Goal: Complete application form: Complete application form

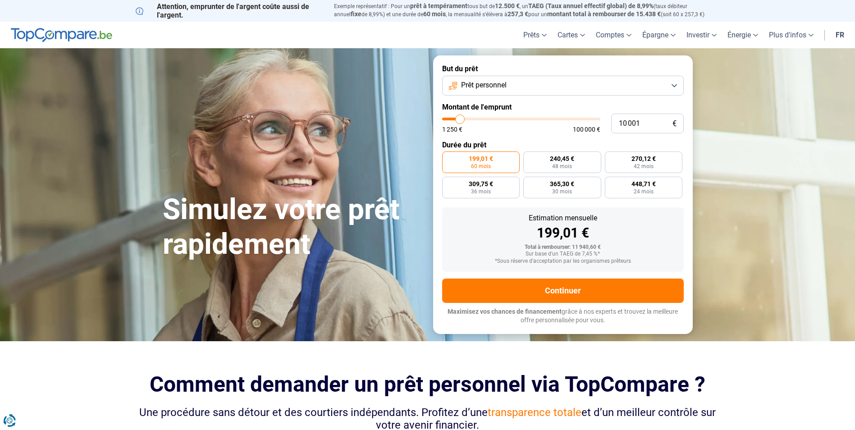
type input "10 500"
type input "10500"
type input "11 000"
type input "11000"
type input "11 500"
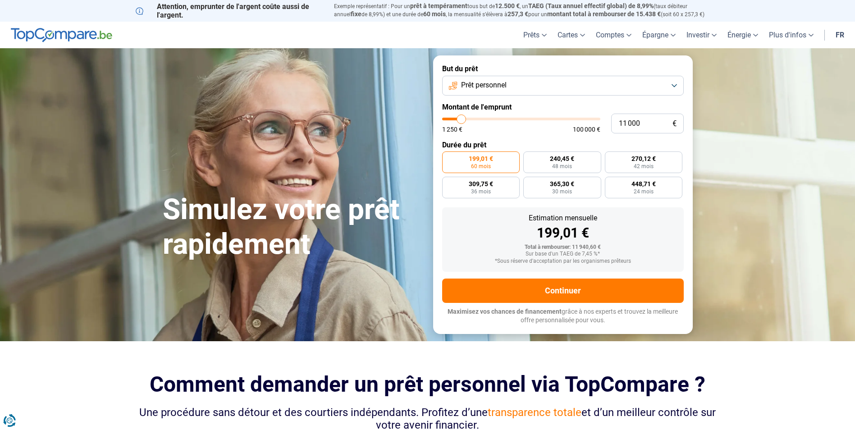
type input "11500"
type input "11 750"
type input "11750"
type input "12 000"
type input "12000"
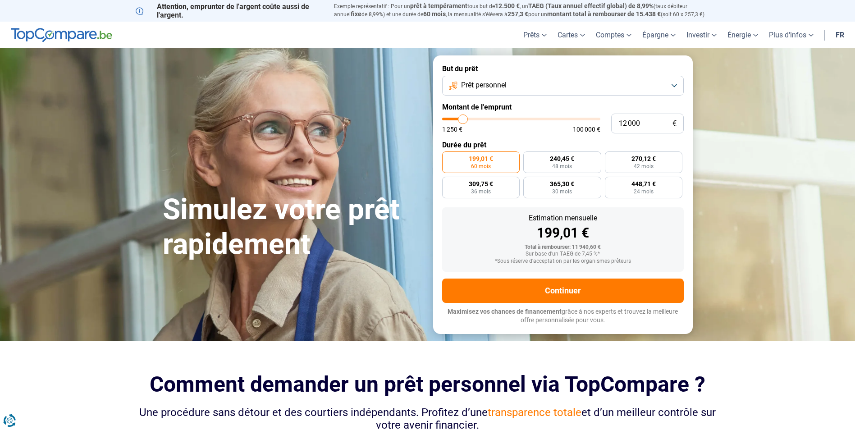
type input "12 750"
type input "12750"
type input "14 000"
type input "14000"
type input "14 250"
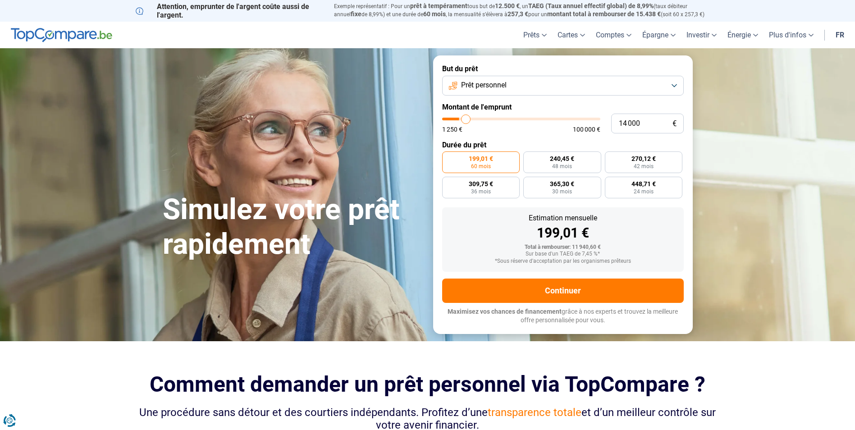
type input "14250"
type input "15 500"
type input "15500"
type input "15 750"
type input "15750"
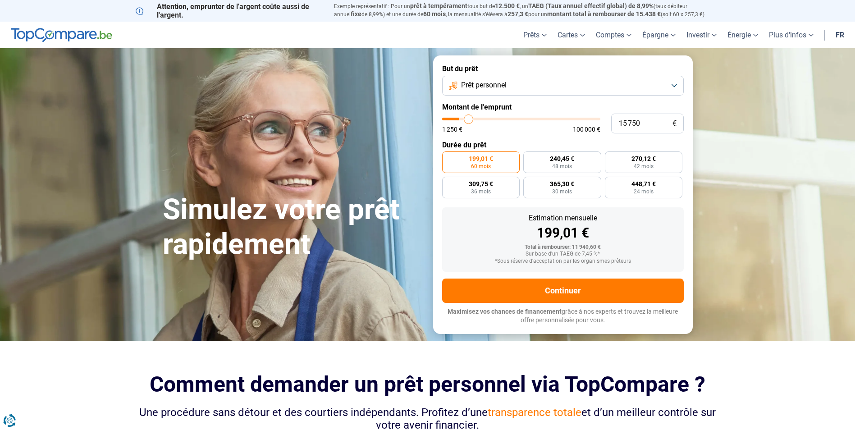
type input "16 000"
type input "16000"
type input "16 500"
type input "16500"
type input "17 000"
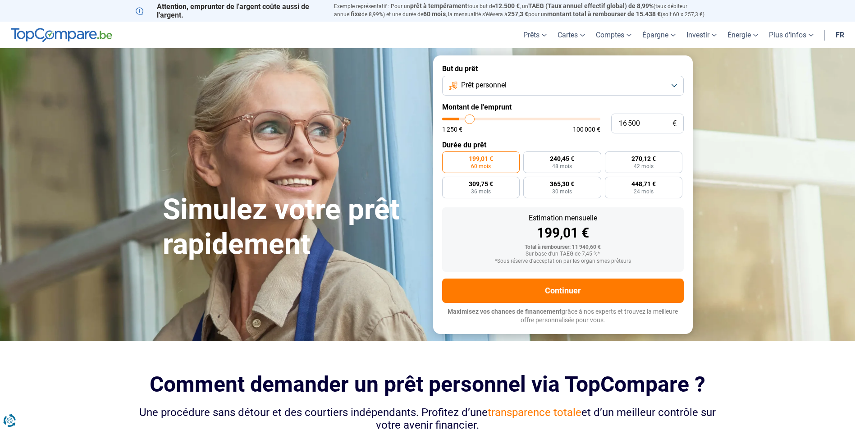
type input "17000"
type input "16 250"
type input "16250"
type input "16 000"
type input "16000"
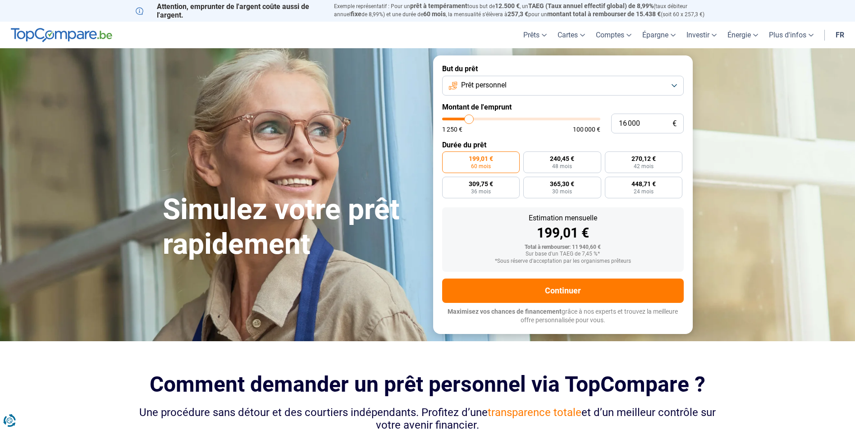
type input "15 750"
type input "15750"
type input "15 500"
type input "15500"
type input "14 750"
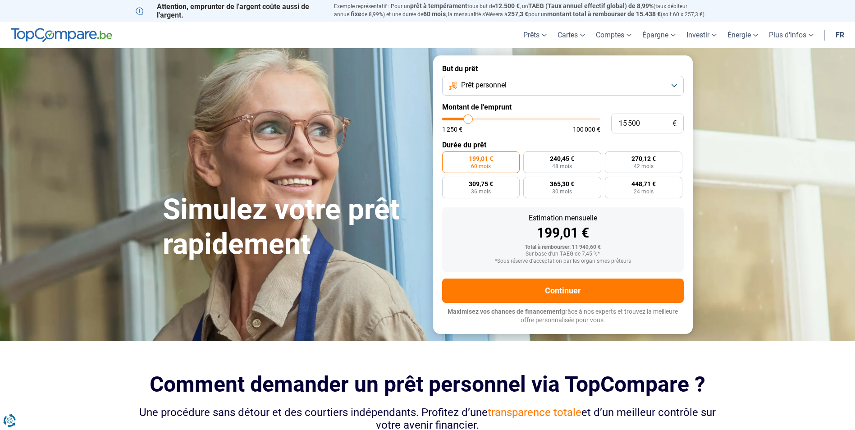
type input "14750"
type input "14 500"
type input "14500"
type input "13 500"
type input "13500"
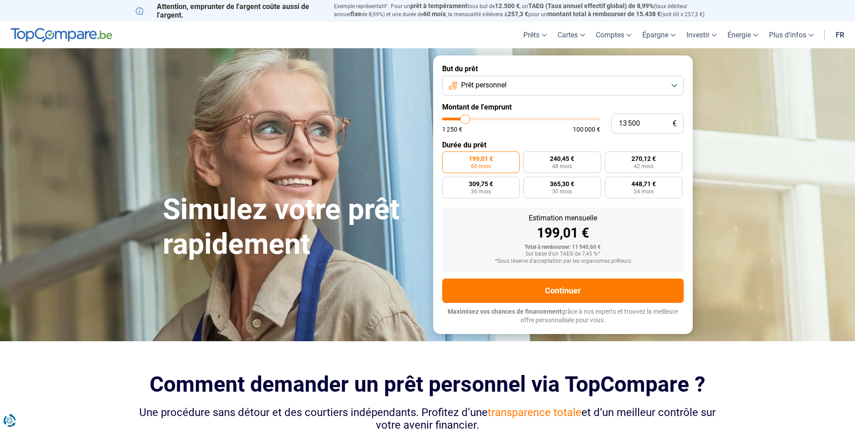
type input "13 250"
type input "13250"
type input "13 000"
type input "13000"
type input "12 750"
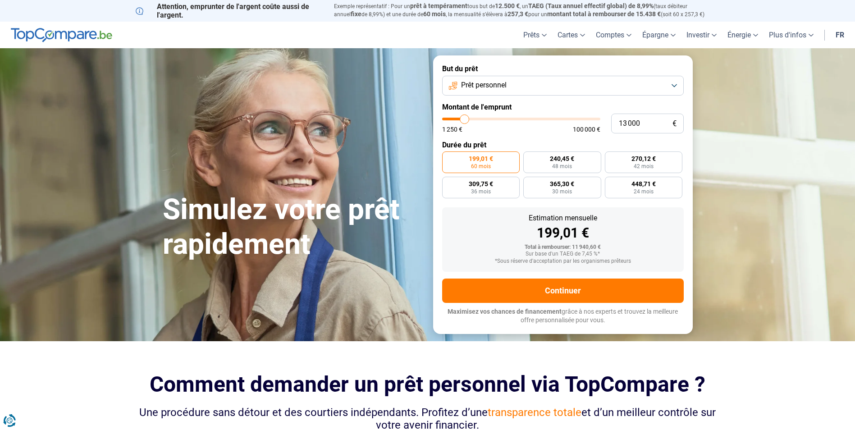
type input "12750"
type input "13 000"
type input "13000"
type input "13 250"
type input "13250"
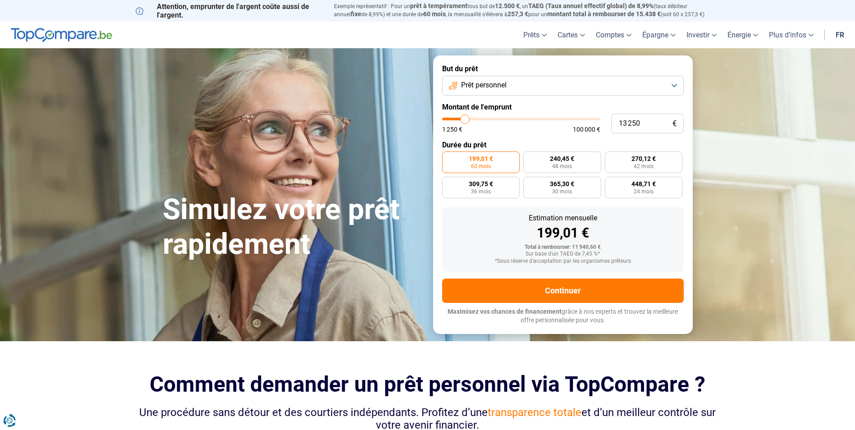
type input "14 000"
type input "14000"
type input "14 250"
type input "14250"
type input "14 500"
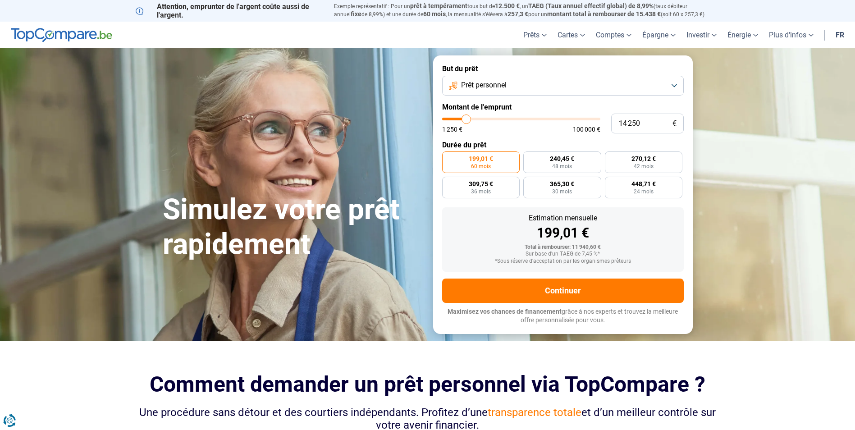
type input "14500"
type input "14 750"
type input "14750"
type input "15 000"
type input "15000"
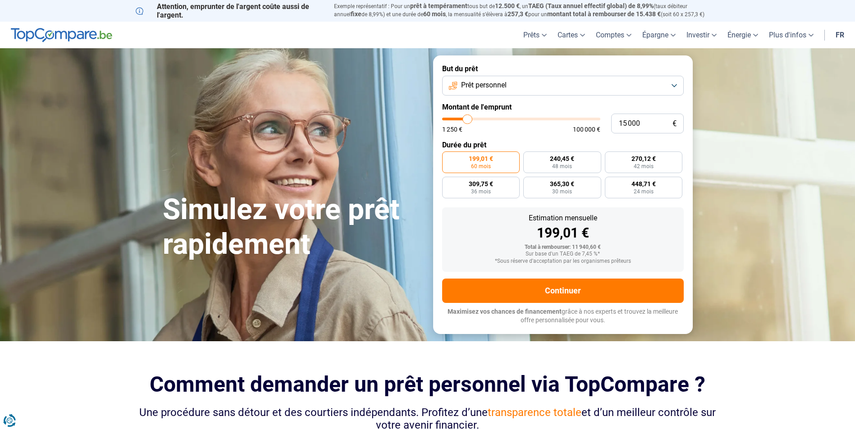
type input "15 500"
drag, startPoint x: 461, startPoint y: 119, endPoint x: 468, endPoint y: 123, distance: 8.5
type input "15500"
click at [468, 120] on input "range" at bounding box center [521, 119] width 158 height 3
radio input "false"
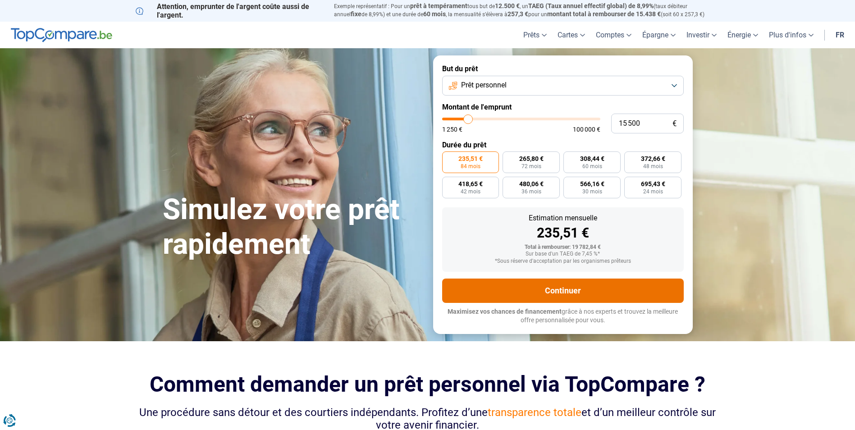
click at [551, 292] on button "Continuer" at bounding box center [563, 291] width 242 height 24
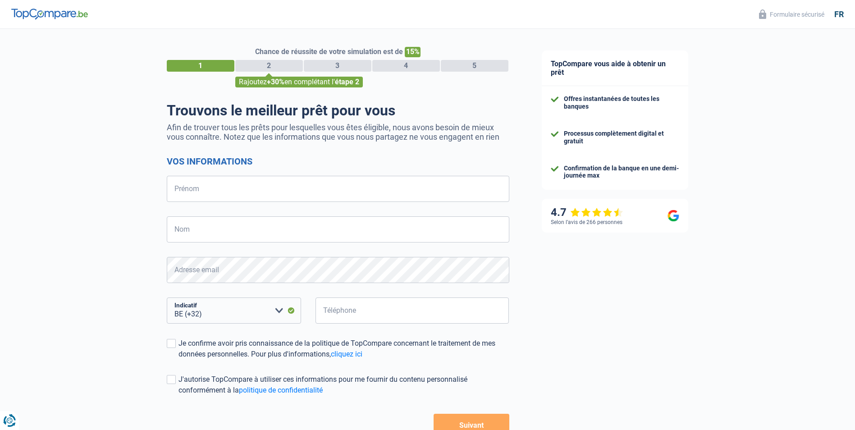
select select "32"
click at [212, 191] on input "Prénom" at bounding box center [338, 189] width 343 height 26
type input "[PERSON_NAME]"
type input "de man"
type input "488049958"
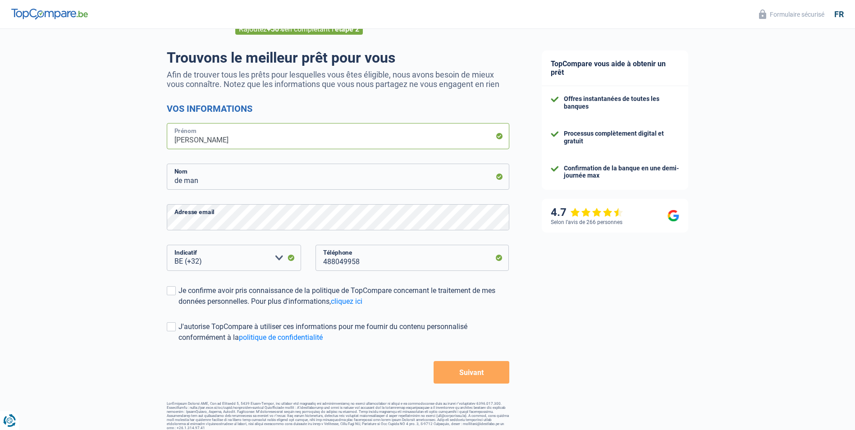
scroll to position [59, 0]
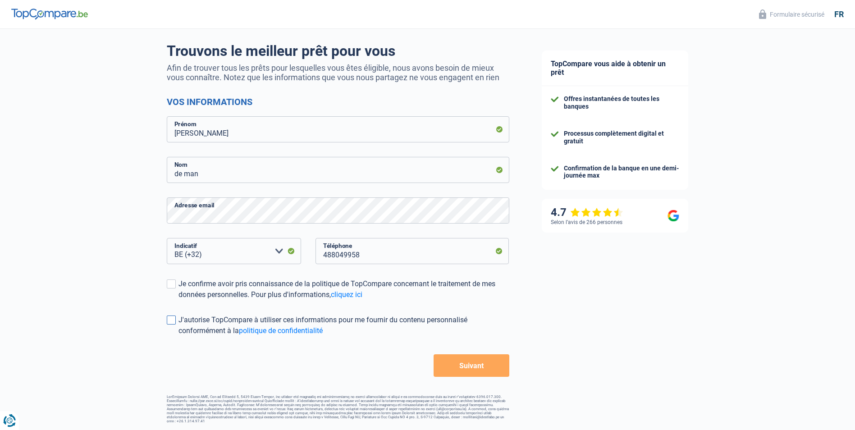
click at [170, 318] on span at bounding box center [171, 319] width 9 height 9
click at [178, 336] on input "J'autorise TopCompare à utiliser ces informations pour me fournir du contenu pe…" at bounding box center [178, 336] width 0 height 0
click at [463, 366] on button "Suivant" at bounding box center [471, 365] width 75 height 23
click at [484, 371] on button "Suivant" at bounding box center [471, 365] width 75 height 23
click at [169, 287] on span at bounding box center [171, 283] width 9 height 9
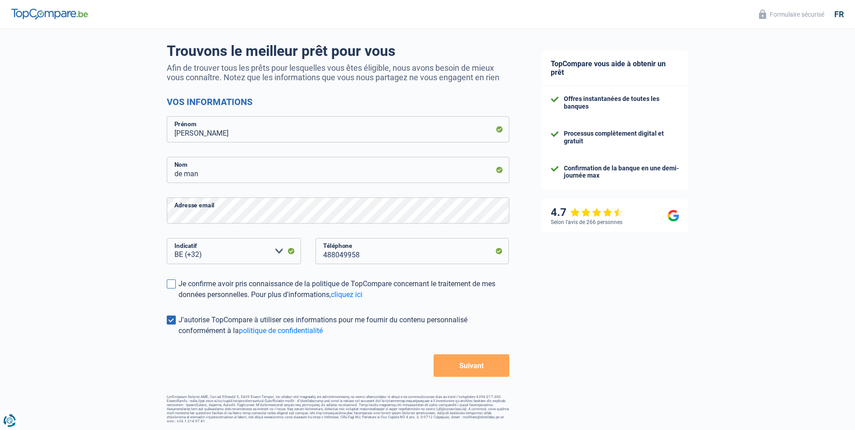
click at [178, 300] on input "Je confirme avoir pris connaissance de la politique de TopCompare concernant le…" at bounding box center [178, 300] width 0 height 0
click at [475, 365] on button "Suivant" at bounding box center [471, 365] width 75 height 23
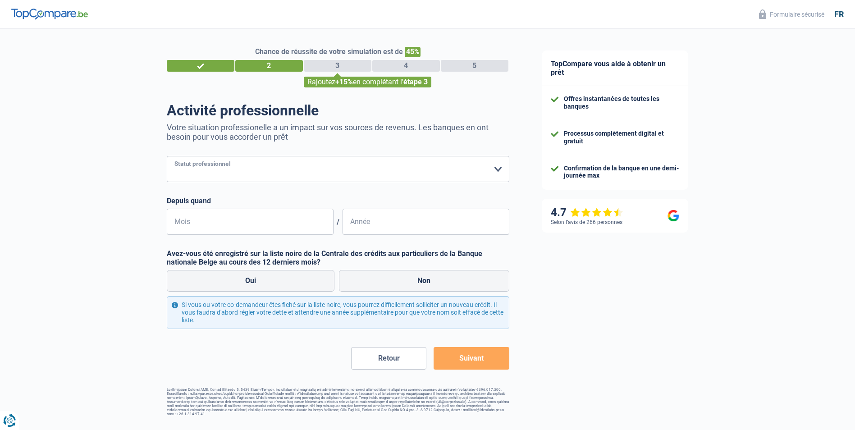
click at [500, 169] on select "Ouvrier Employé privé Employé public Invalide Indépendant Pensionné Chômeur Mut…" at bounding box center [338, 169] width 343 height 26
select select "retired"
click at [167, 157] on select "Ouvrier Employé privé Employé public Invalide Indépendant Pensionné Chômeur Mut…" at bounding box center [338, 169] width 343 height 26
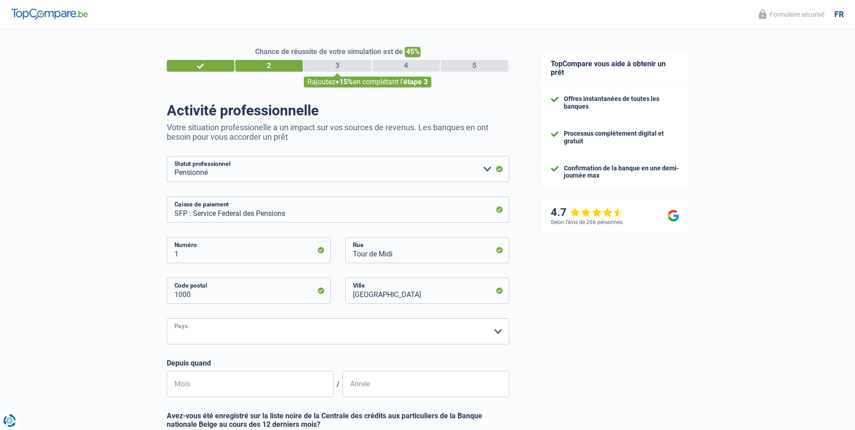
click at [498, 335] on select "Belgique Luxembourg Veuillez sélectionner une option" at bounding box center [338, 331] width 343 height 26
select select "BE"
click at [167, 319] on select "Belgique Luxembourg Veuillez sélectionner une option" at bounding box center [338, 331] width 343 height 26
click at [224, 387] on input "Mois" at bounding box center [250, 384] width 167 height 26
type input "9"
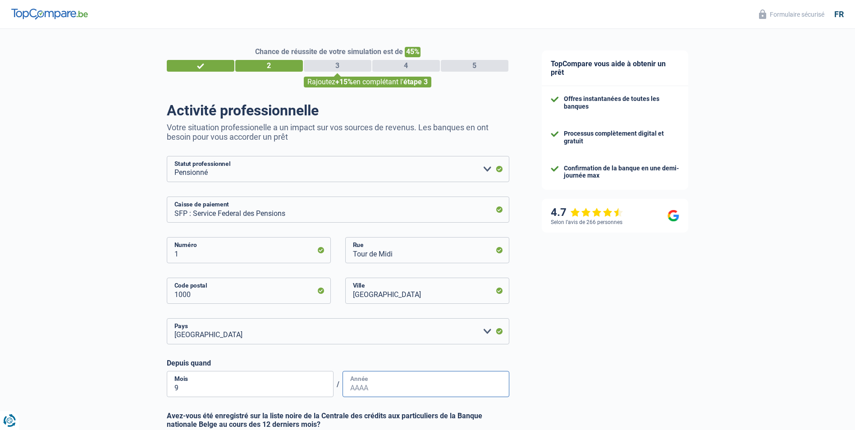
click at [417, 388] on input "Année" at bounding box center [426, 384] width 167 height 26
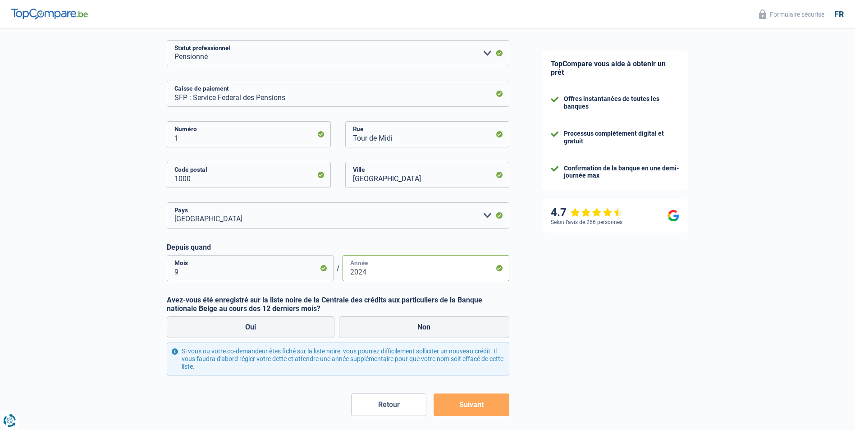
scroll to position [135, 0]
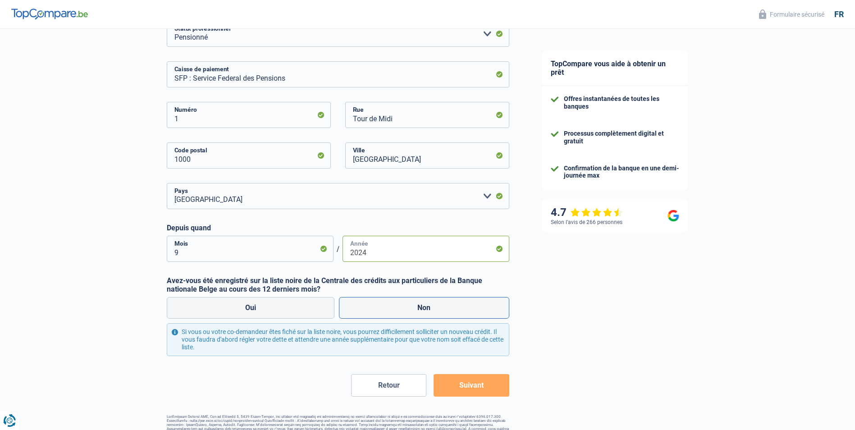
type input "2024"
click at [416, 308] on label "Non" at bounding box center [424, 308] width 170 height 22
click at [416, 308] on input "Non" at bounding box center [424, 308] width 170 height 22
radio input "true"
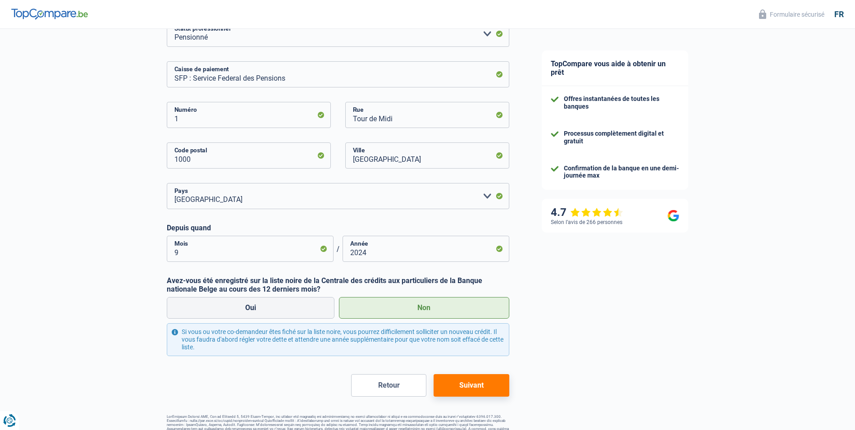
click at [474, 387] on button "Suivant" at bounding box center [471, 385] width 75 height 23
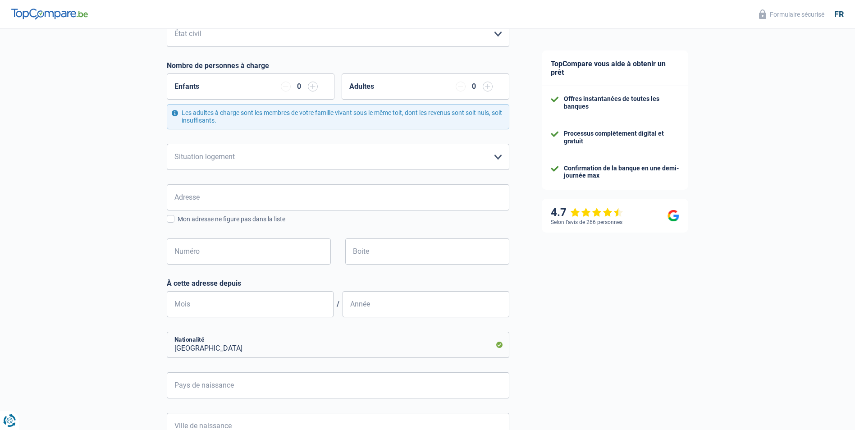
scroll to position [244, 0]
